Goal: Check status: Check status

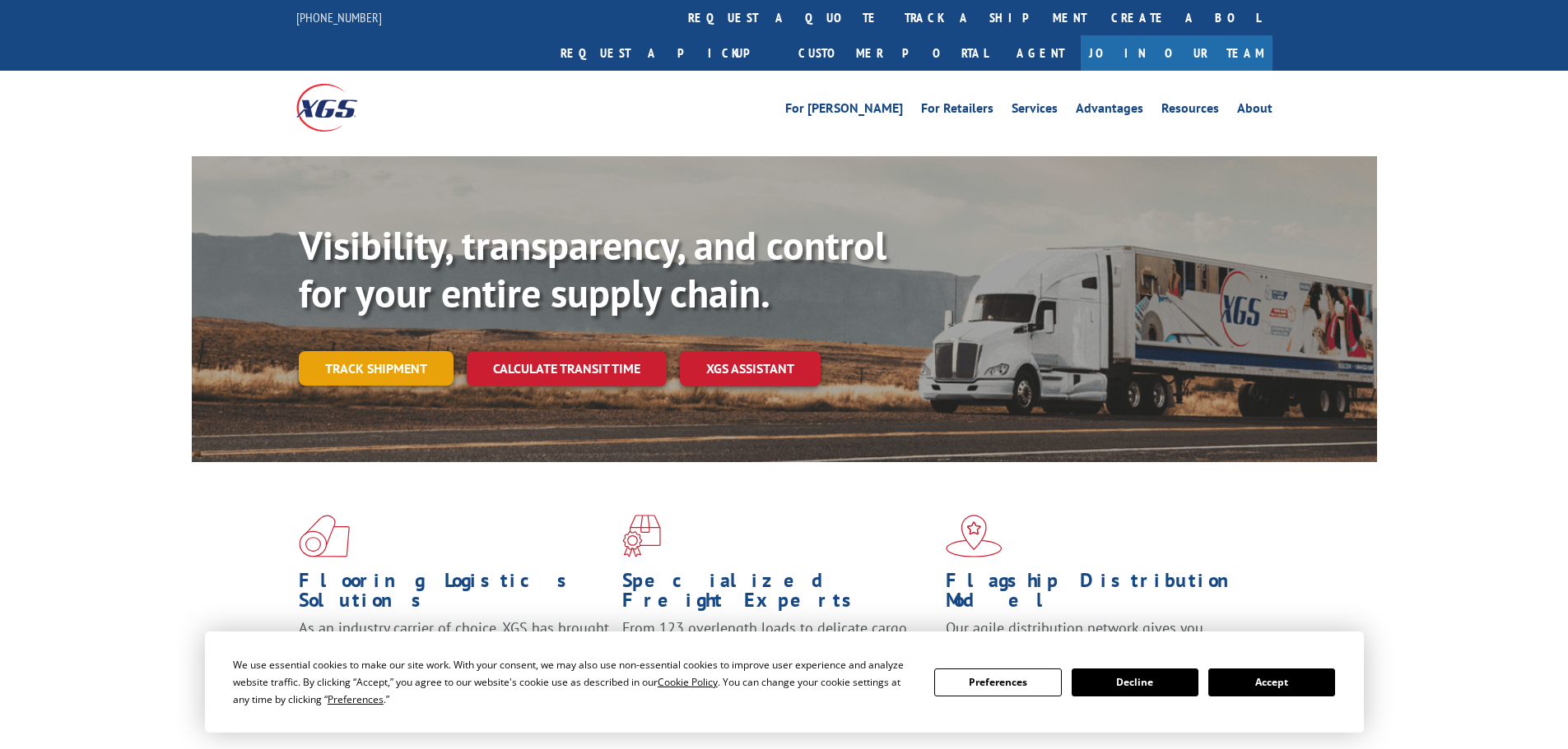
click at [370, 351] on link "Track shipment" at bounding box center [376, 368] width 155 height 35
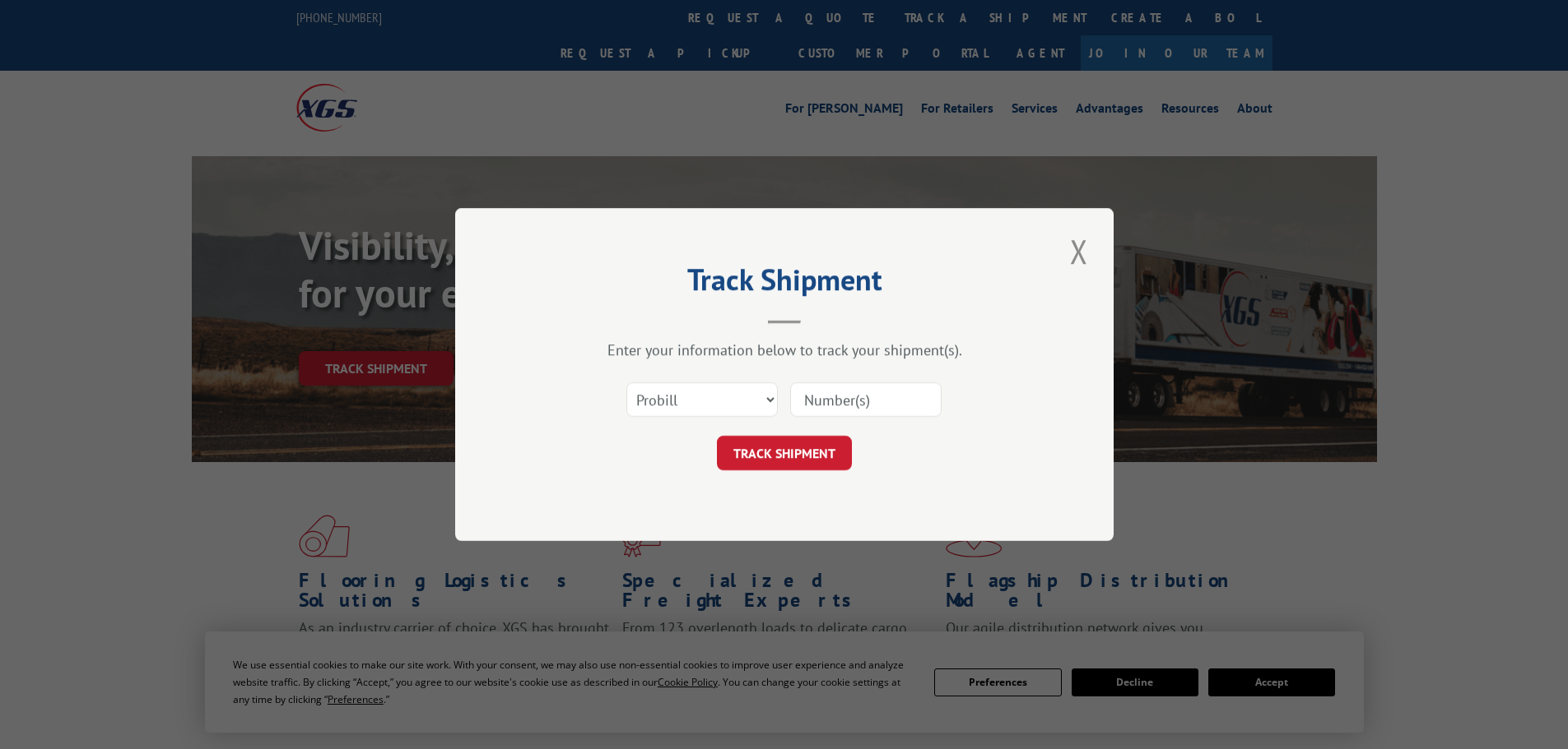
click at [853, 395] on input at bounding box center [866, 400] width 151 height 35
paste input "4921807"
type input "4921807"
click at [809, 446] on button "TRACK SHIPMENT" at bounding box center [784, 453] width 135 height 35
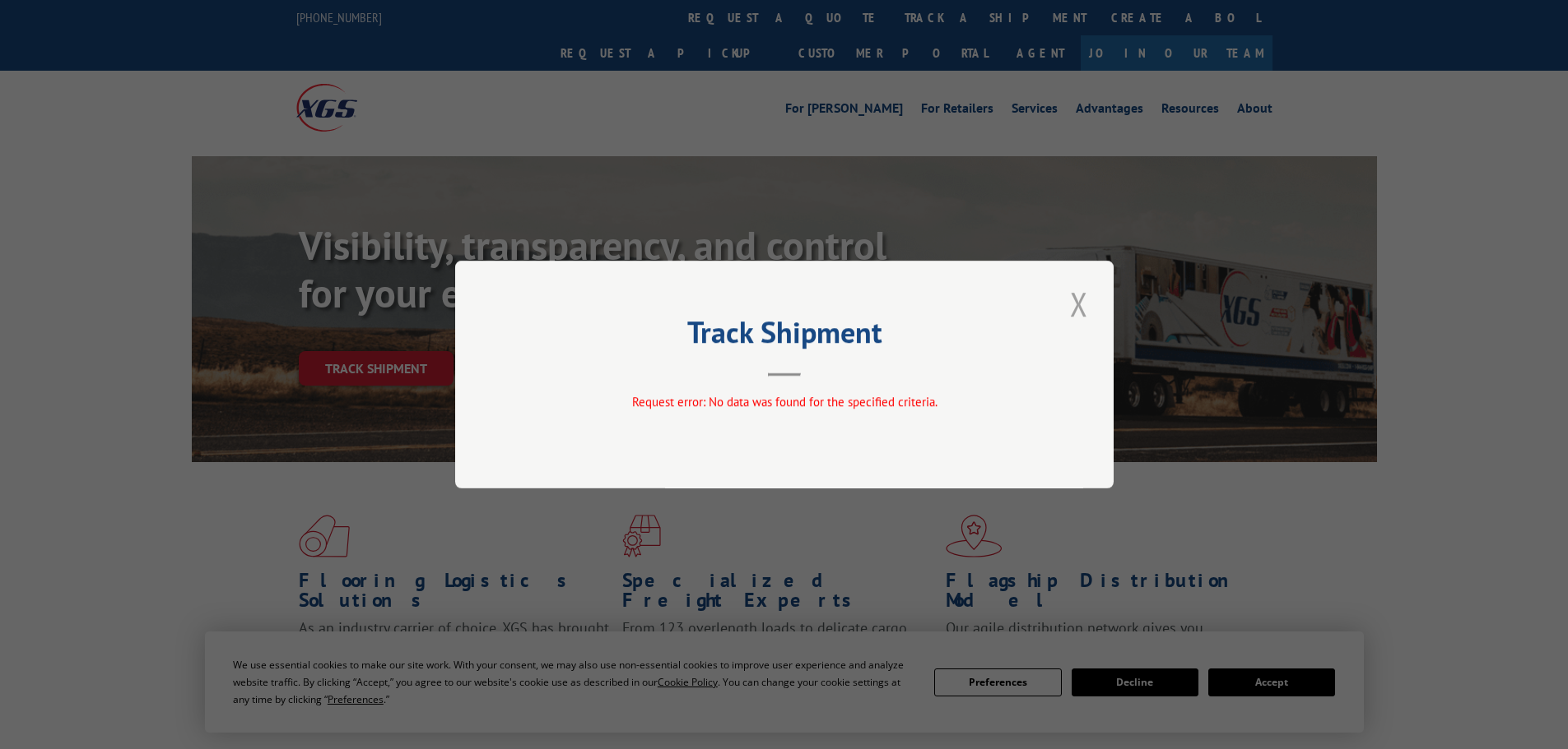
click at [1075, 307] on button "Close modal" at bounding box center [1079, 303] width 28 height 45
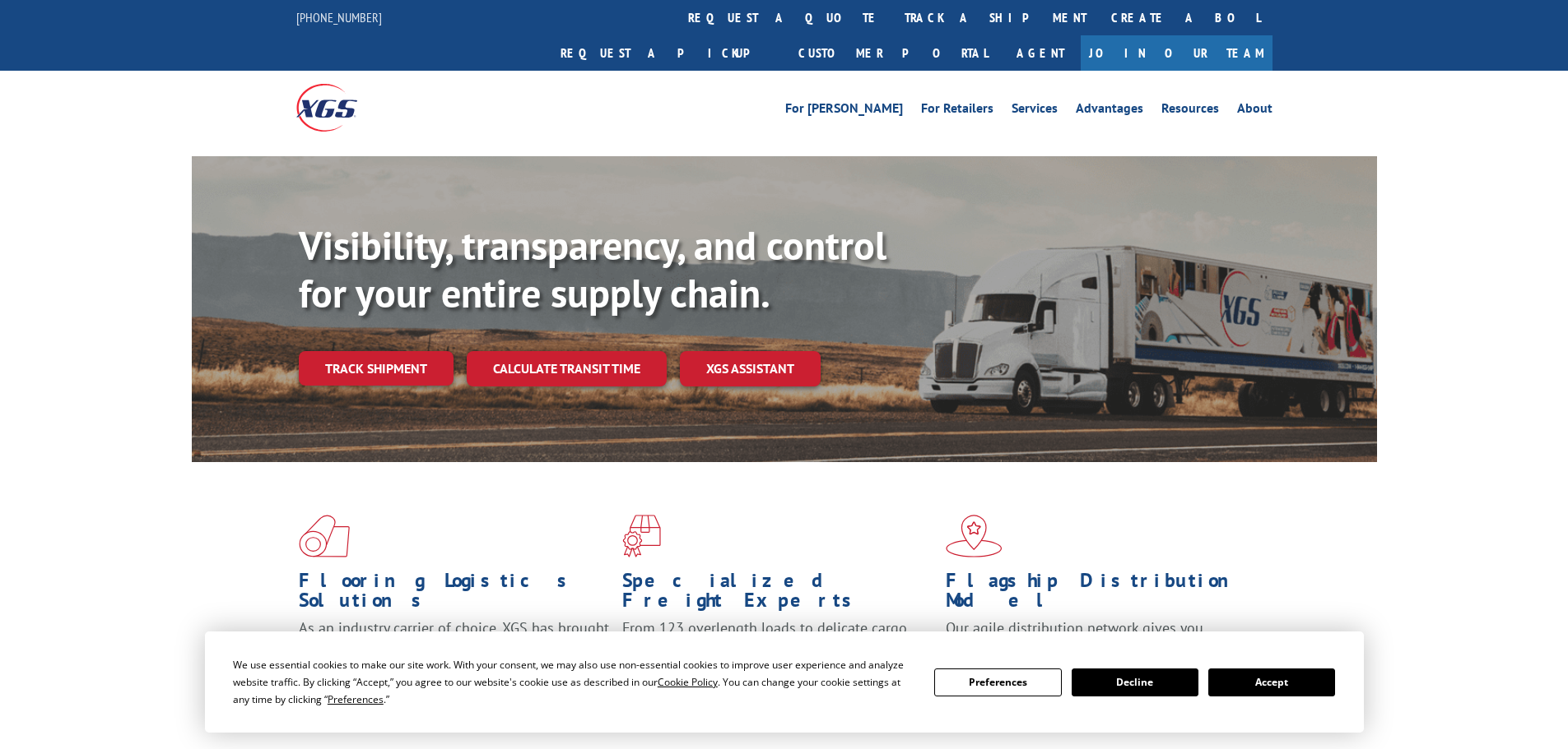
drag, startPoint x: 368, startPoint y: 335, endPoint x: 460, endPoint y: 344, distance: 92.4
click at [369, 351] on link "Track shipment" at bounding box center [376, 368] width 155 height 35
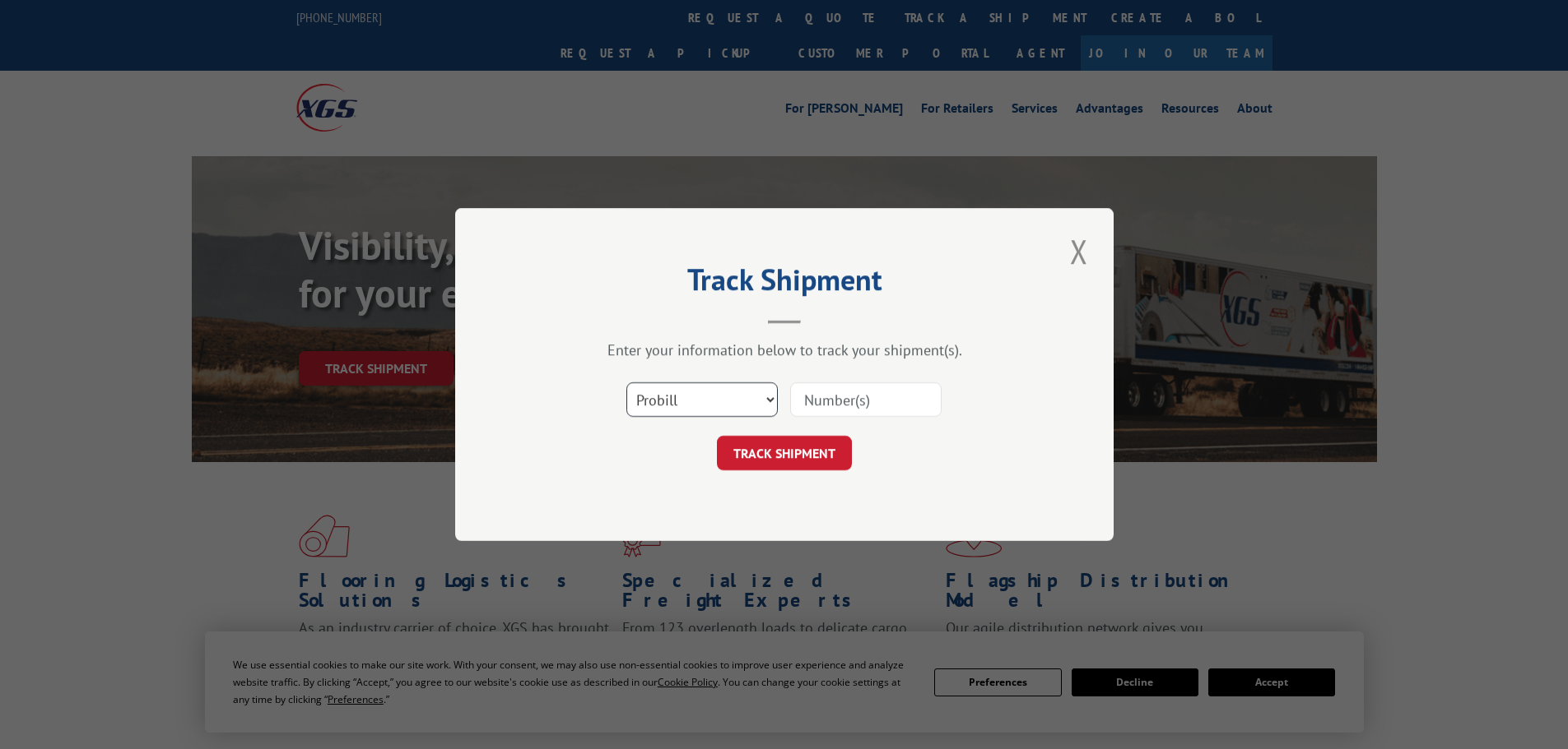
drag, startPoint x: 712, startPoint y: 403, endPoint x: 710, endPoint y: 416, distance: 13.2
click at [713, 403] on select "Select category... Probill BOL PO" at bounding box center [702, 400] width 151 height 35
select select "bol"
click at [626, 382] on select "Select category... Probill BOL PO" at bounding box center [702, 400] width 151 height 35
click at [859, 399] on input at bounding box center [866, 400] width 151 height 35
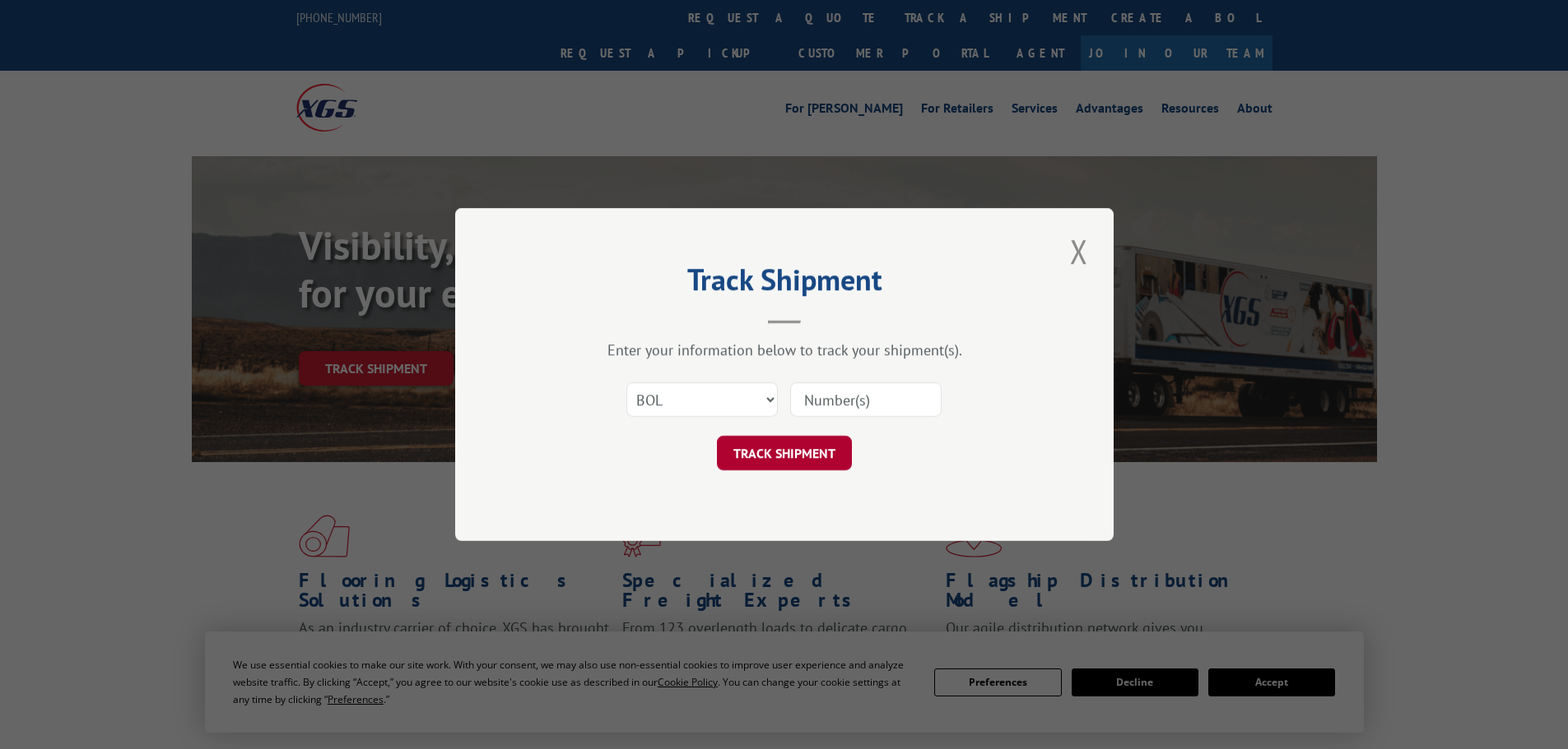
paste input "4921807"
type input "4921807"
click at [797, 460] on button "TRACK SHIPMENT" at bounding box center [784, 453] width 135 height 35
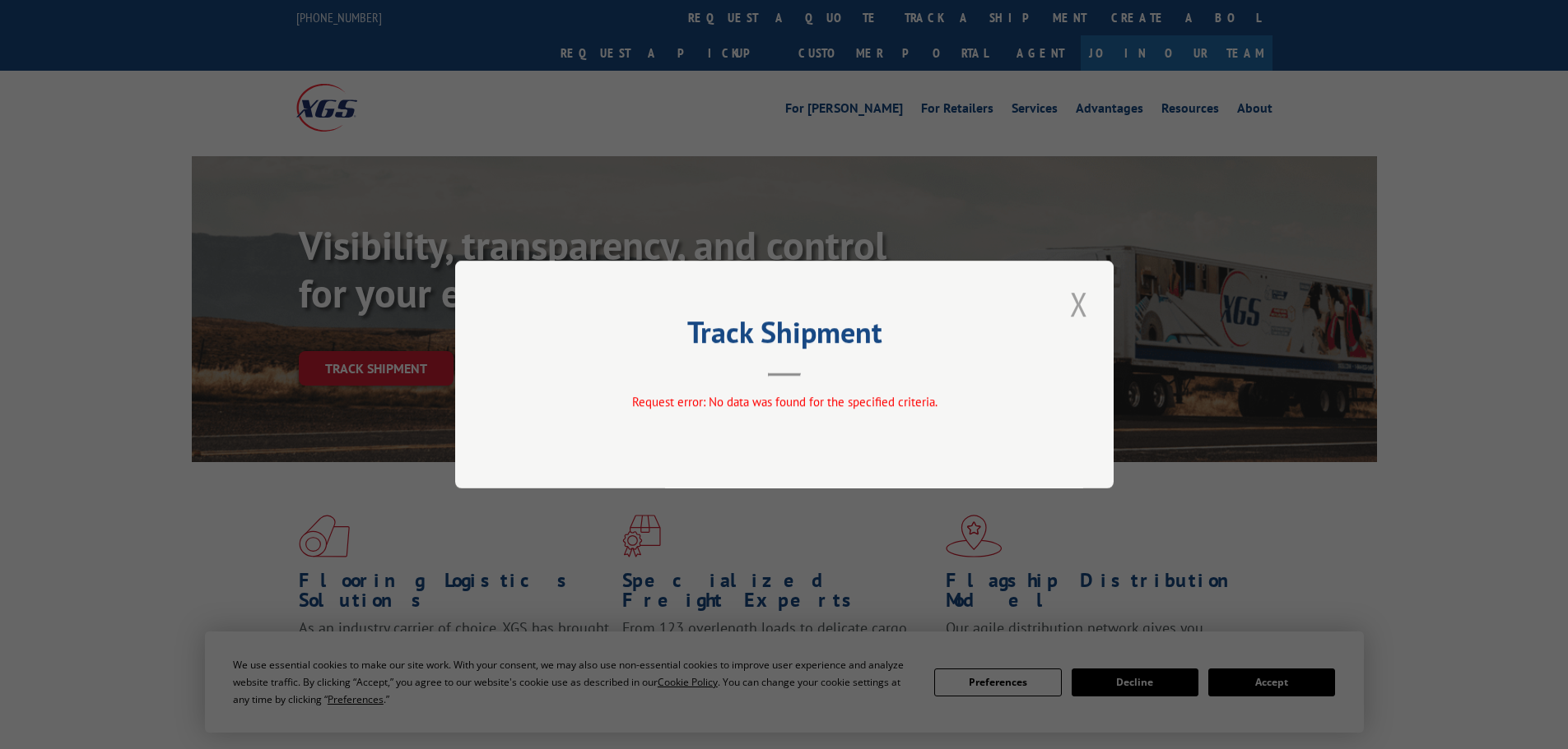
click at [1081, 301] on button "Close modal" at bounding box center [1079, 303] width 28 height 45
